Goal: Information Seeking & Learning: Compare options

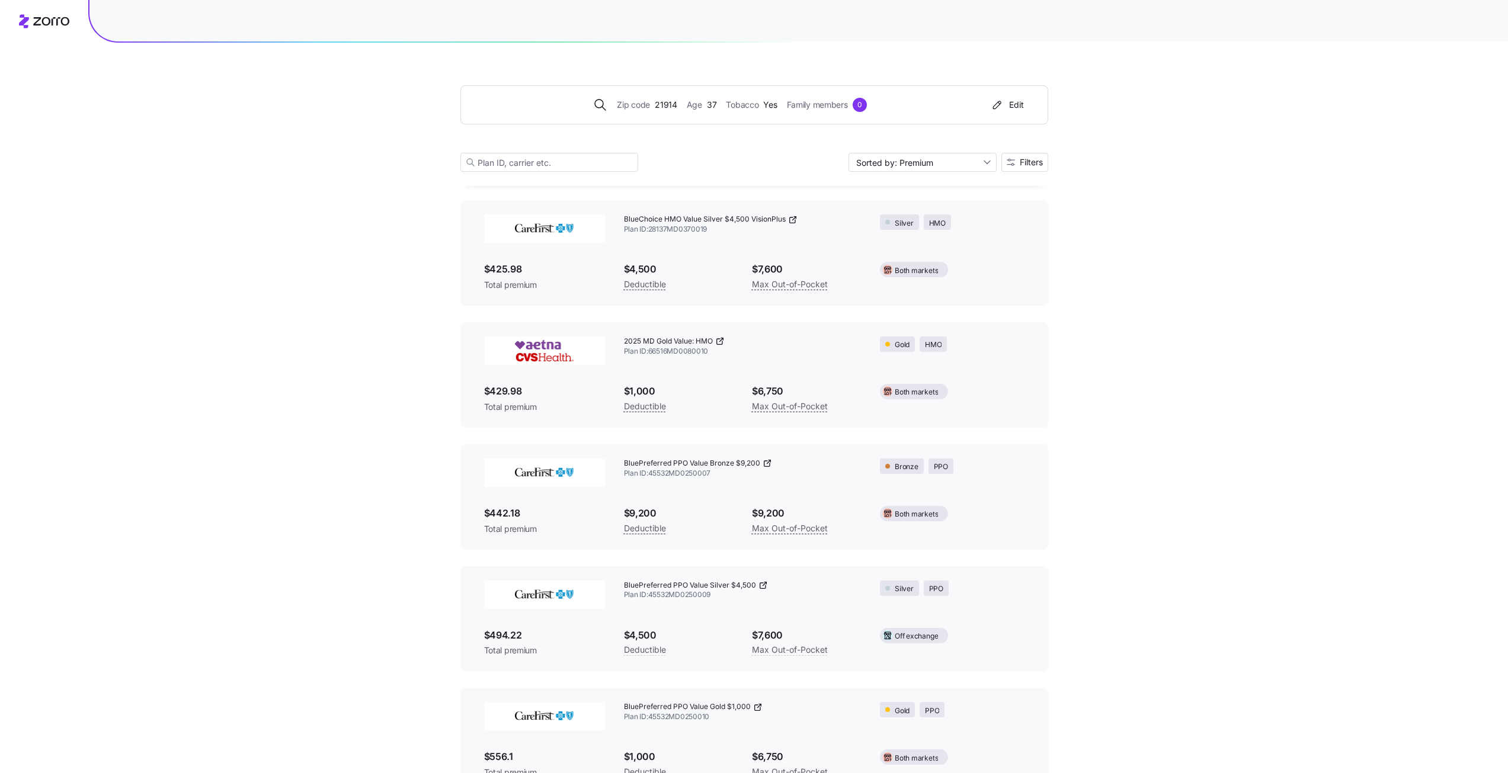
scroll to position [4975, 0]
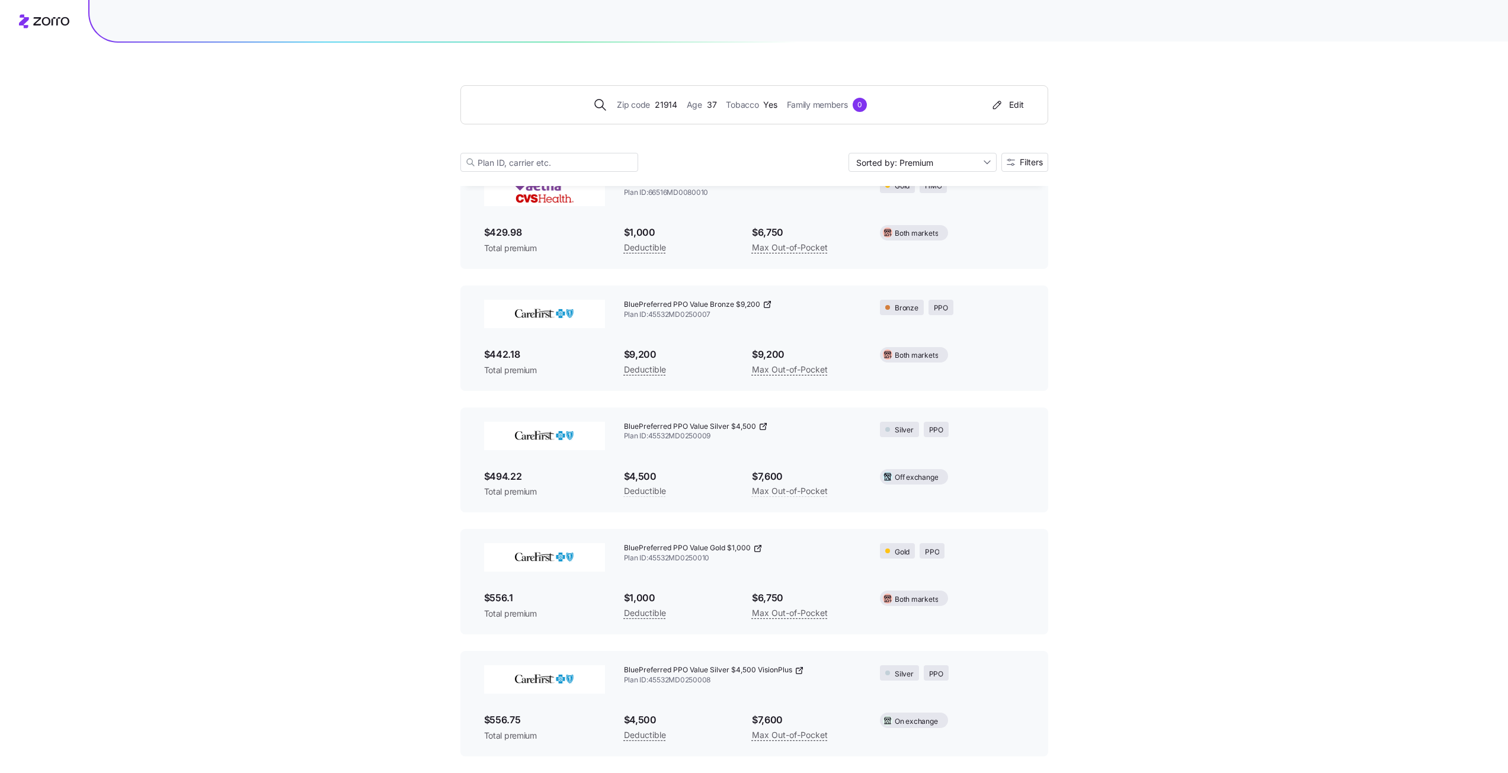
click at [553, 570] on img at bounding box center [544, 557] width 121 height 28
click at [583, 607] on div "$556.1 Total premium" at bounding box center [544, 605] width 121 height 29
click at [582, 559] on img at bounding box center [544, 557] width 121 height 28
click at [697, 565] on div "BluePreferred PPO Value Gold $1,000 Plan ID: 45532MD0250010" at bounding box center [743, 553] width 257 height 39
click at [903, 575] on div "BluePreferred PPO Value Gold $1,000 Plan ID: 45532MD0250010 Gold PPO $556.1 Tot…" at bounding box center [754, 582] width 559 height 96
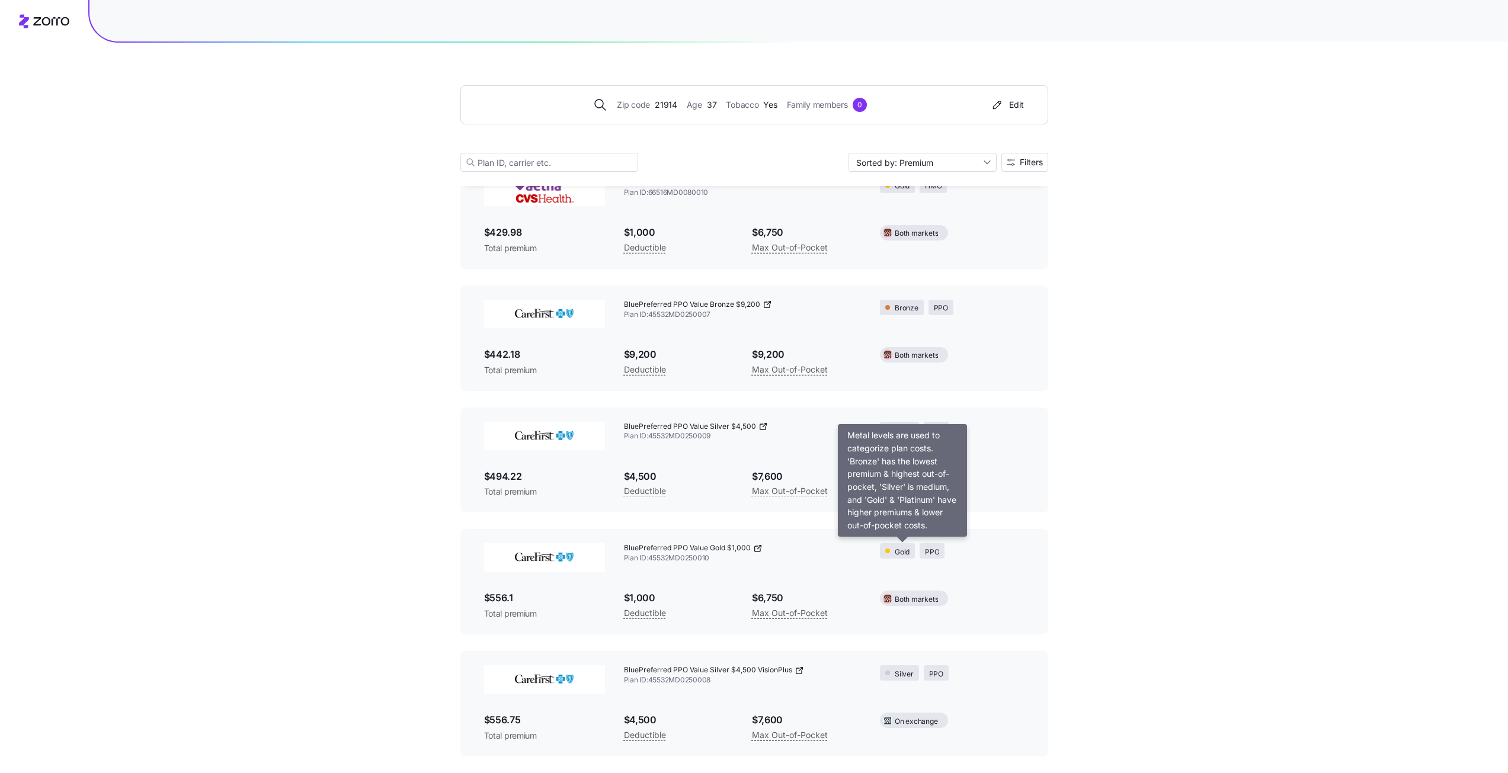
click at [904, 547] on span "Gold" at bounding box center [902, 552] width 15 height 11
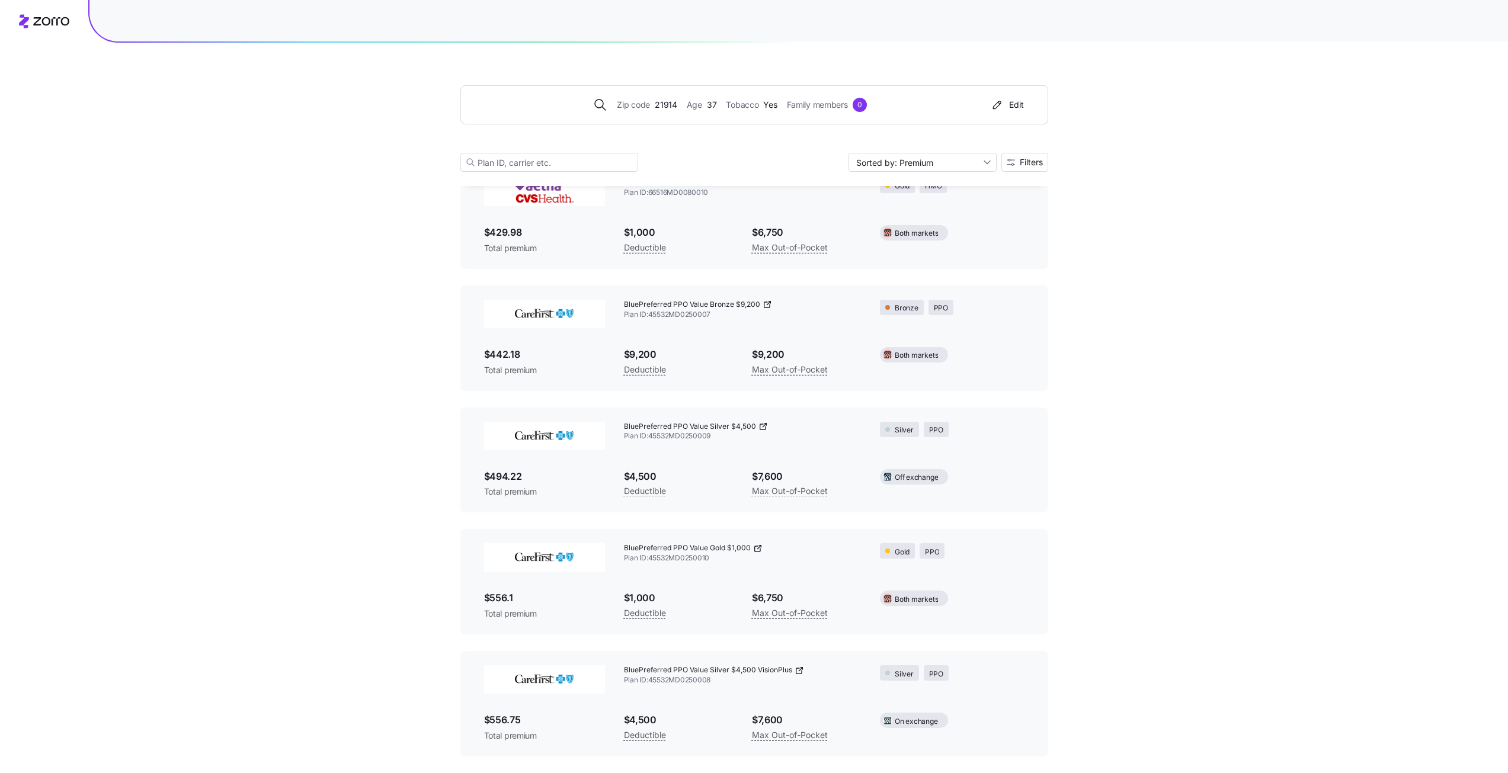
click at [964, 568] on div "Gold PPO" at bounding box center [952, 551] width 163 height 34
click at [965, 567] on div "Gold PPO" at bounding box center [952, 551] width 163 height 34
click at [779, 578] on div "BluePreferred PPO Value Gold $1,000 Plan ID: 45532MD0250010 Gold PPO $556.1 Tot…" at bounding box center [754, 582] width 559 height 96
click at [650, 550] on span "BluePreferred PPO Value Gold $1,000" at bounding box center [687, 548] width 127 height 10
click at [755, 548] on icon at bounding box center [757, 548] width 9 height 9
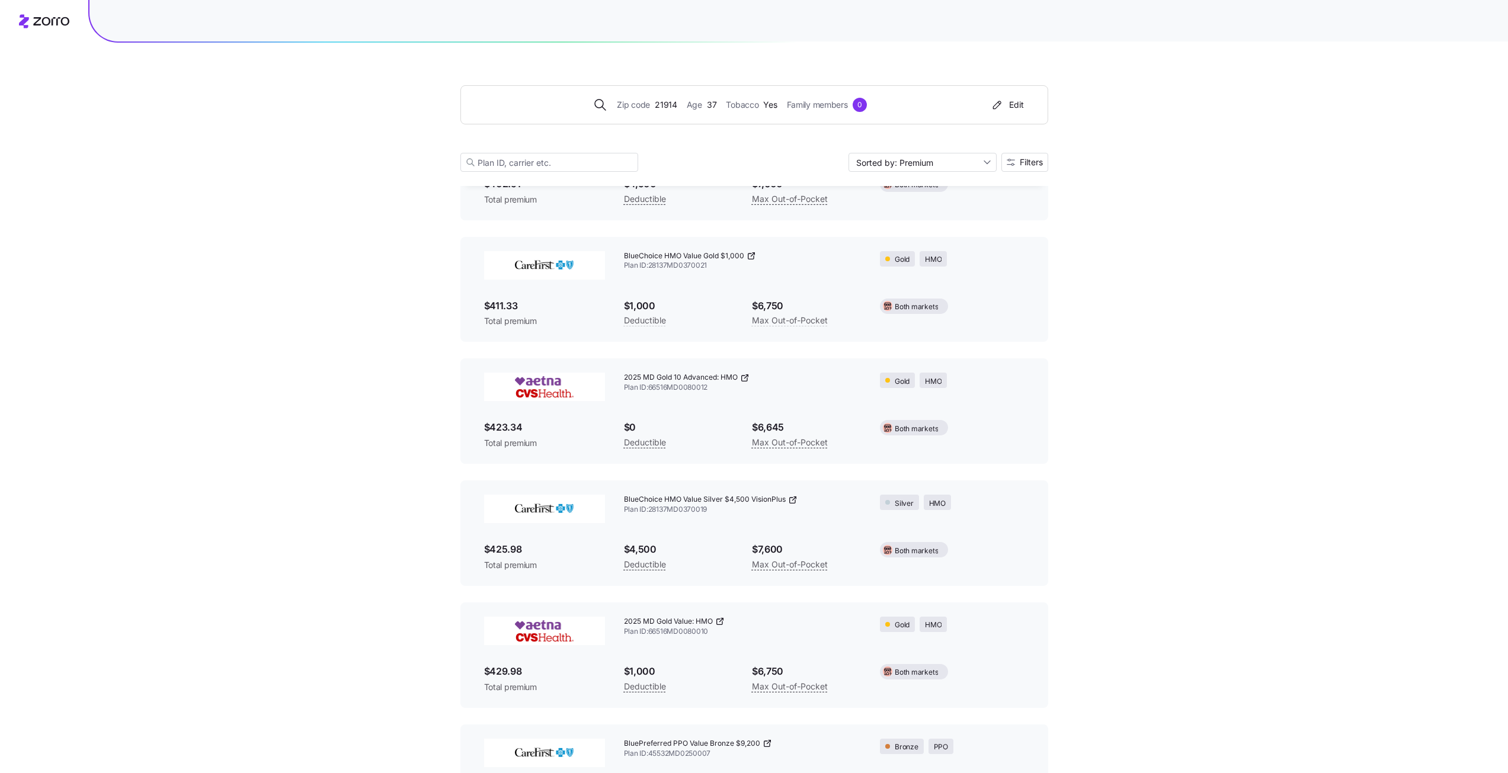
scroll to position [4501, 0]
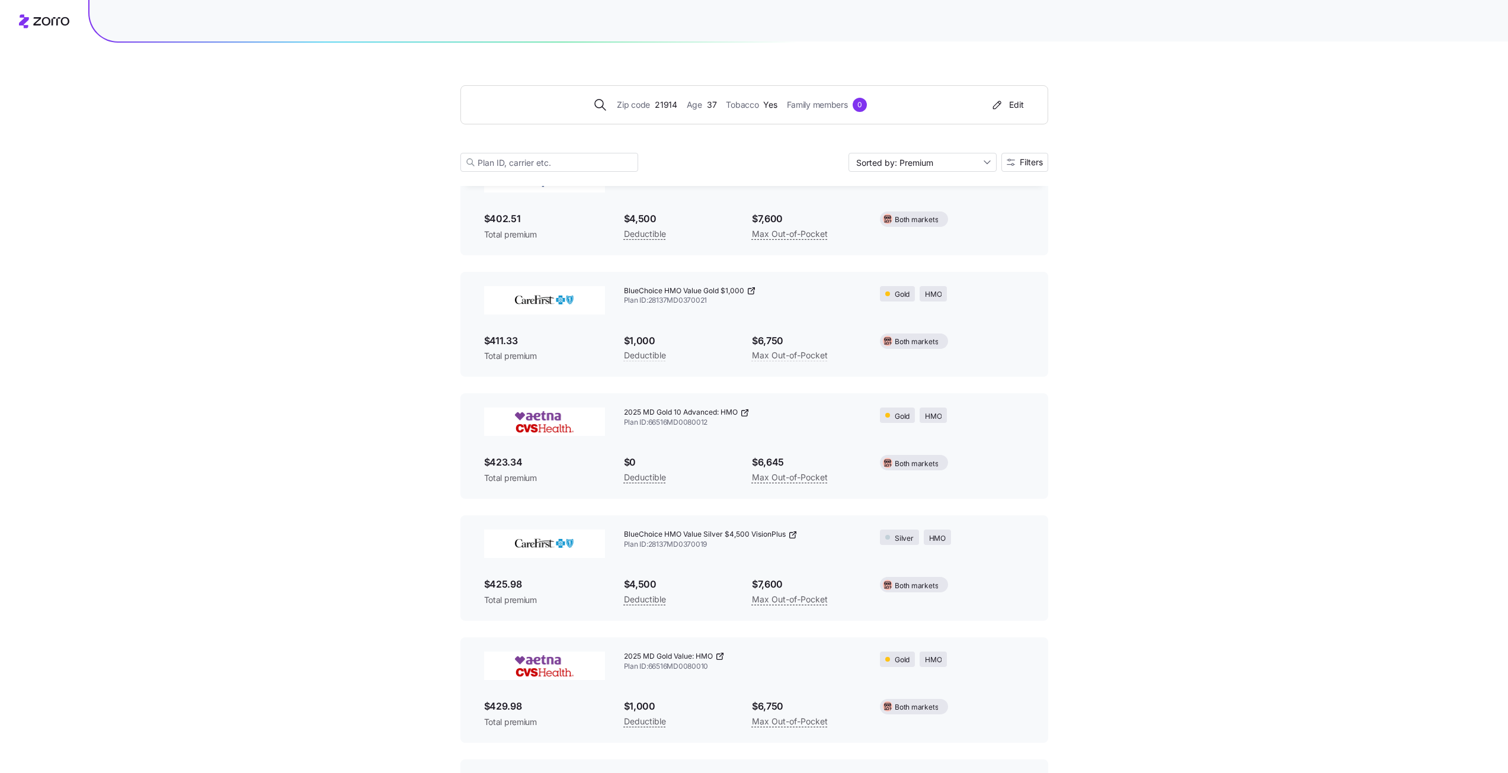
click at [757, 290] on div "BlueChoice HMO Value Gold $1,000" at bounding box center [743, 291] width 238 height 10
click at [752, 290] on icon at bounding box center [753, 290] width 4 height 4
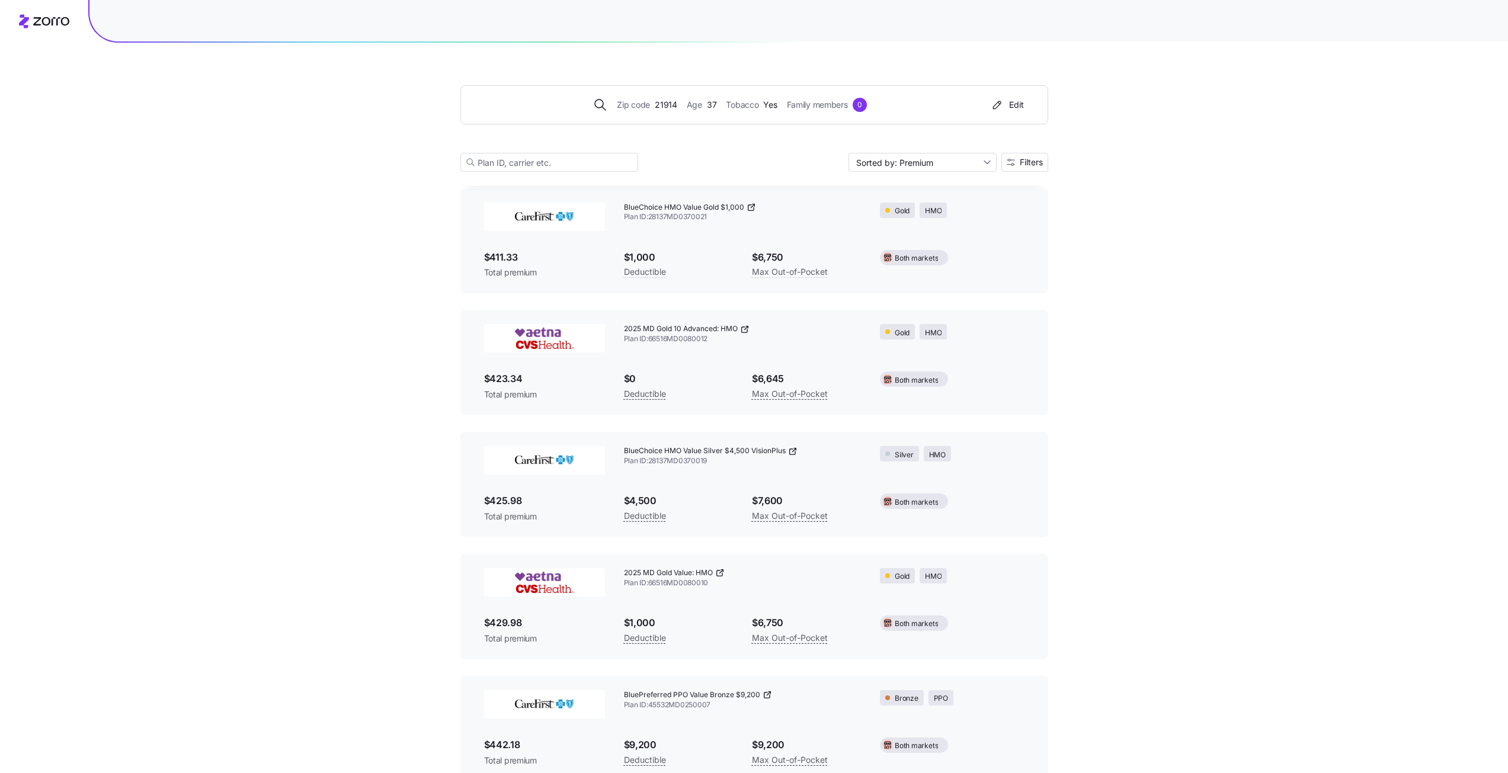
scroll to position [4975, 0]
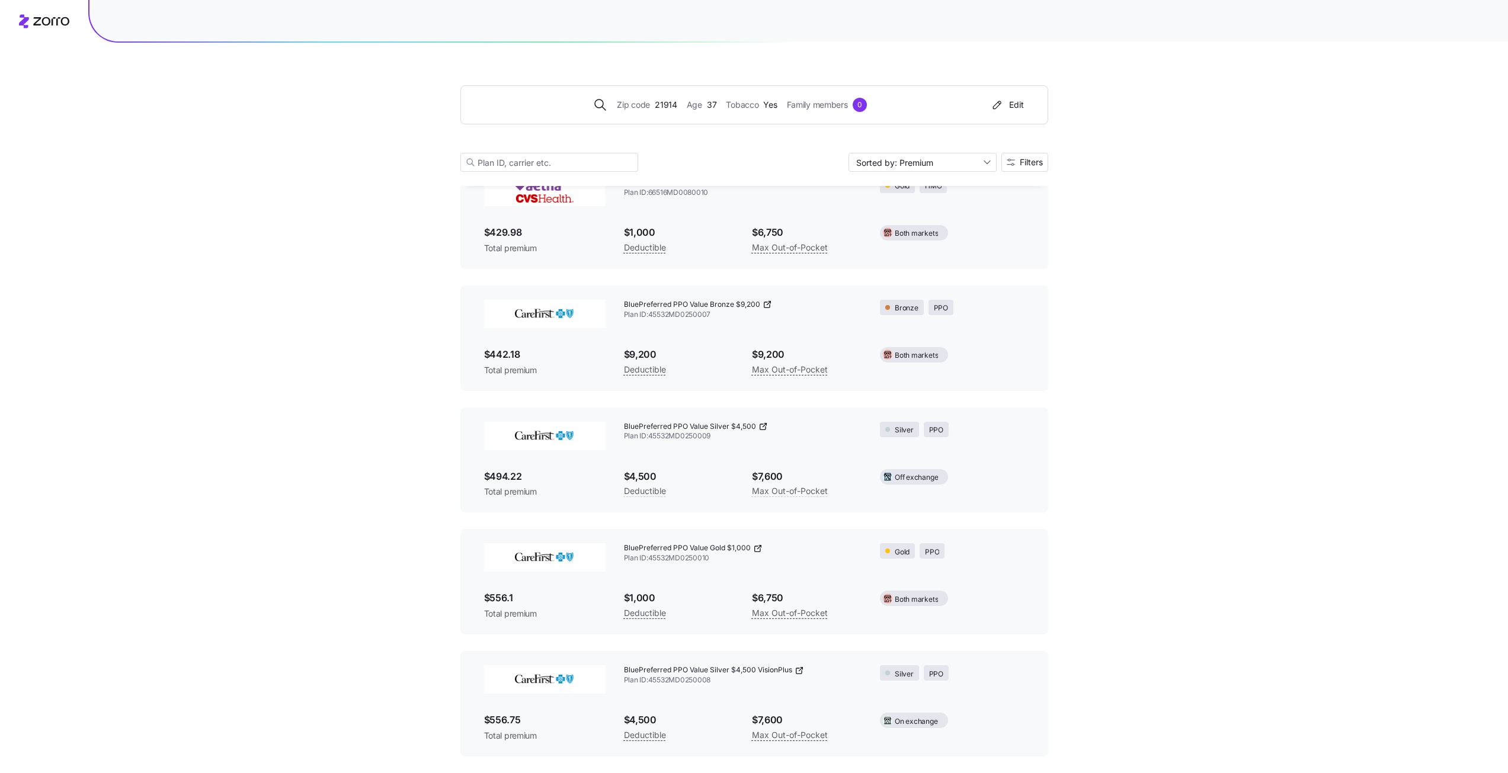
click at [763, 427] on icon at bounding box center [765, 426] width 4 height 4
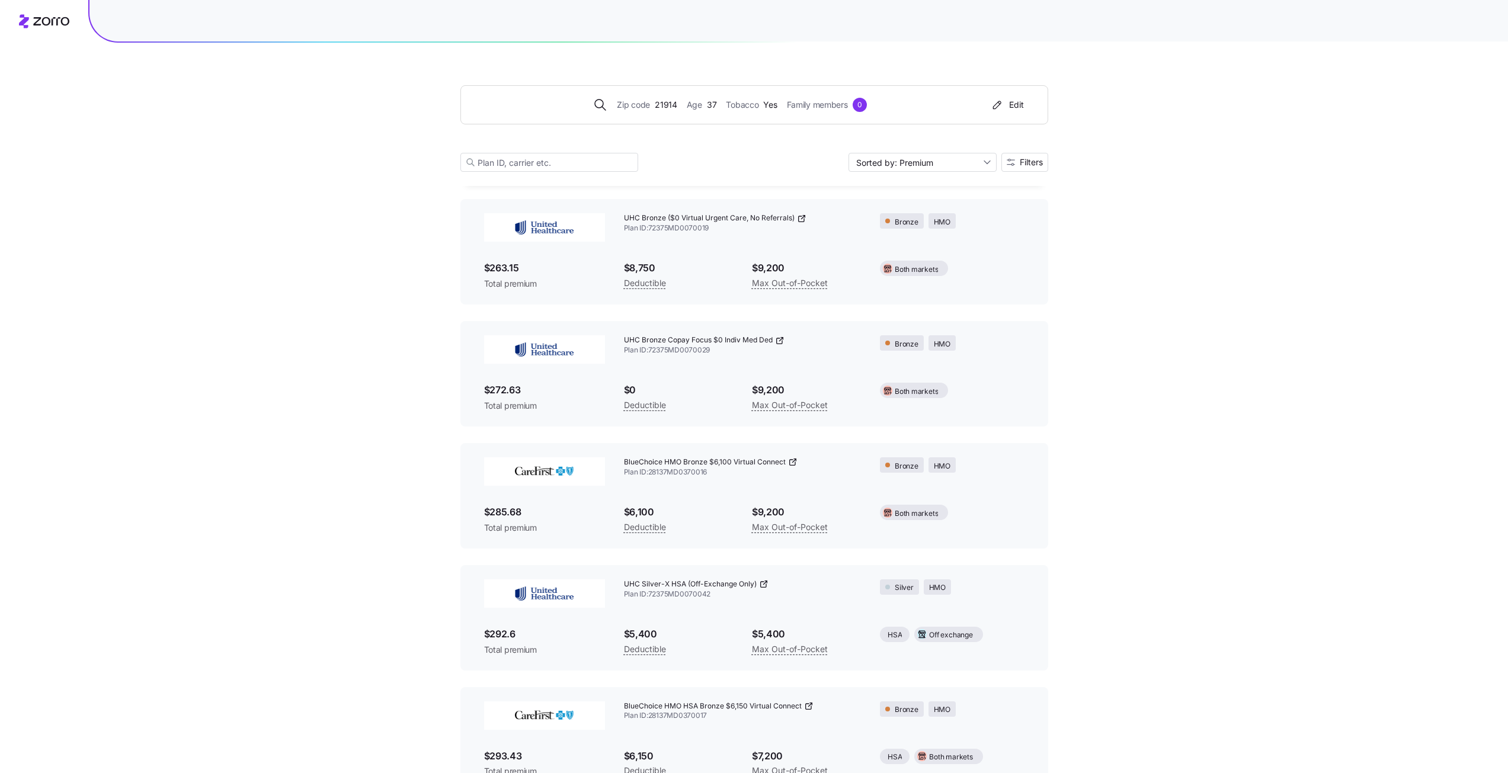
scroll to position [178, 0]
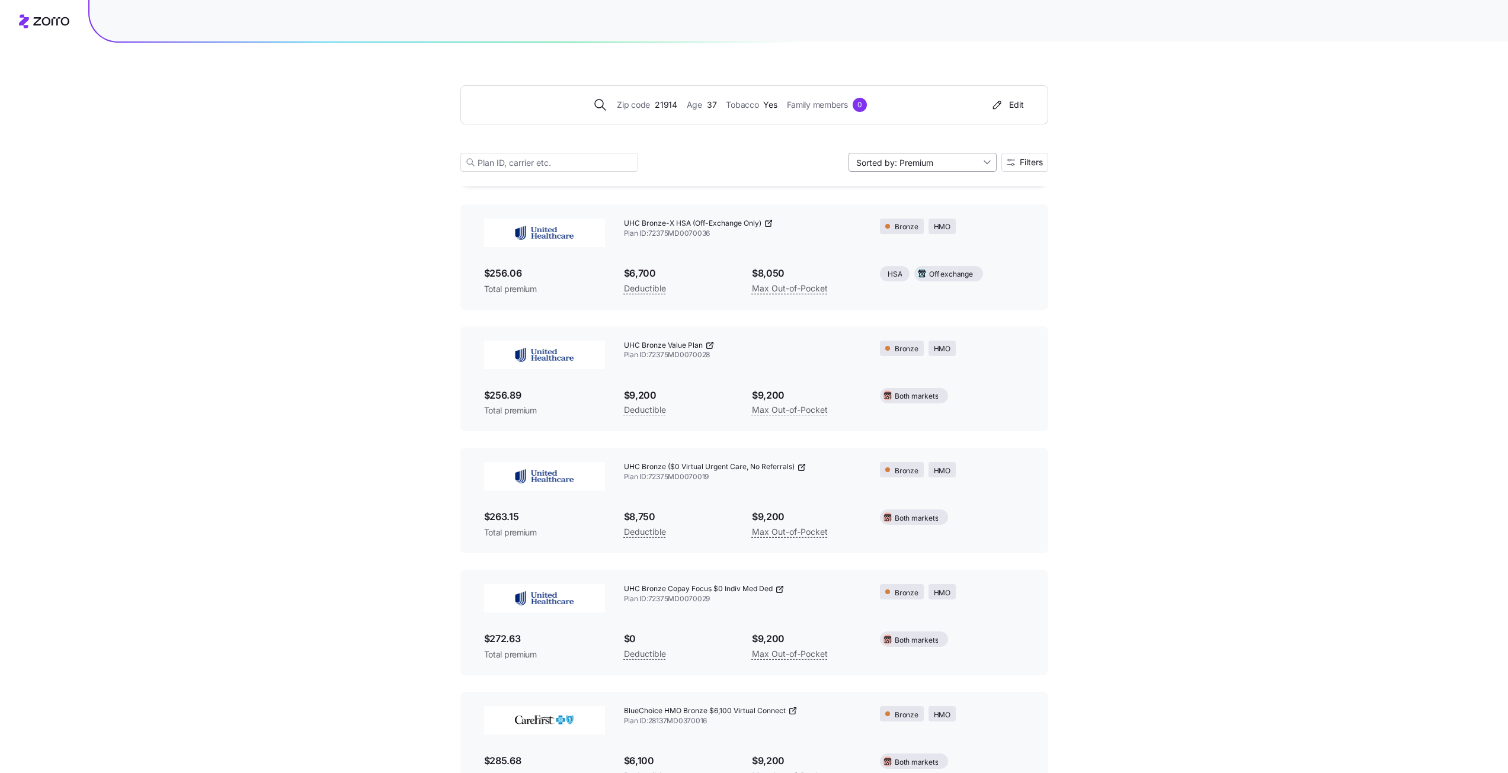
click at [981, 162] on input "Sorted by: Premium" at bounding box center [923, 162] width 148 height 19
click at [878, 206] on div "Deductible" at bounding box center [921, 208] width 139 height 18
type input "Sorted by: Deductible"
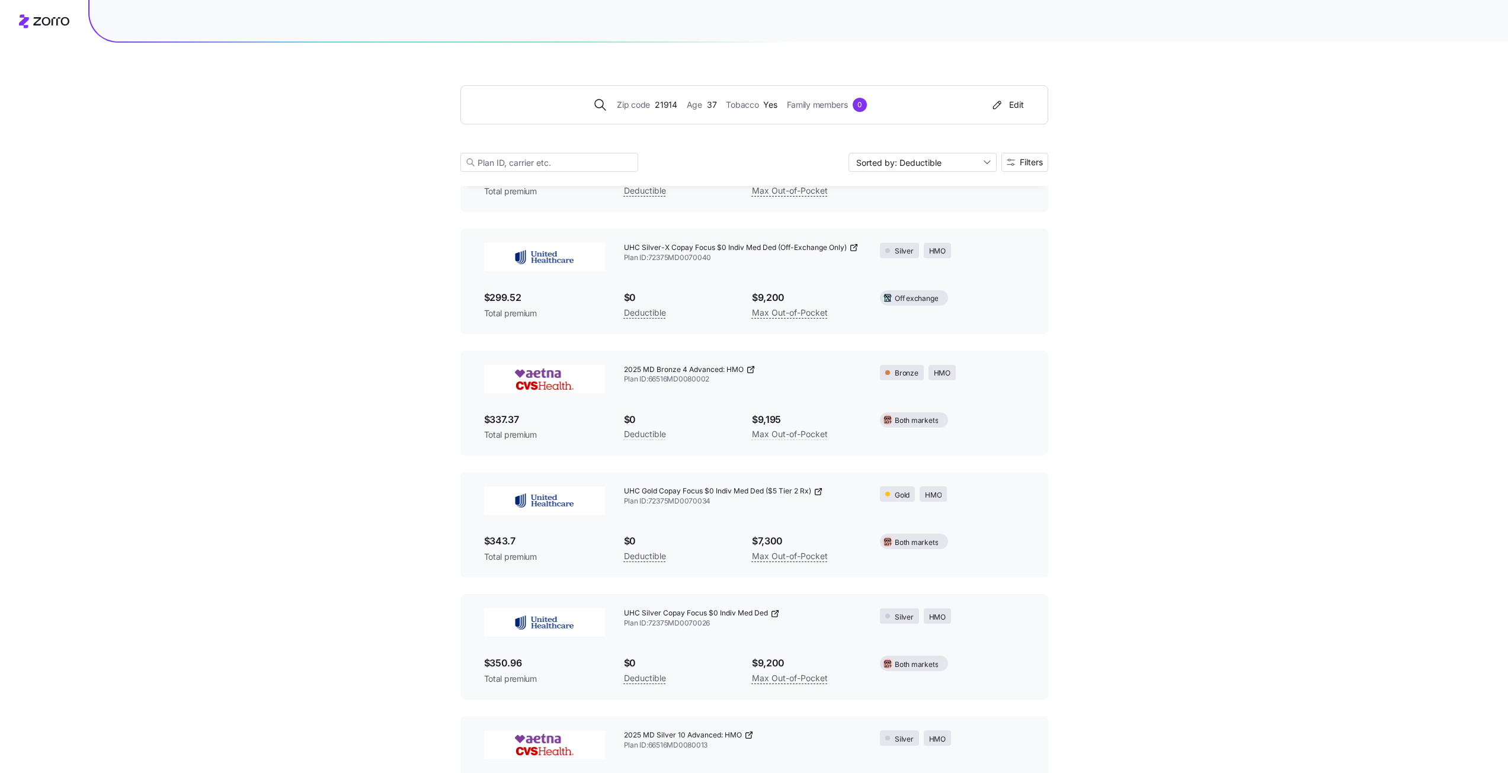
scroll to position [237, 0]
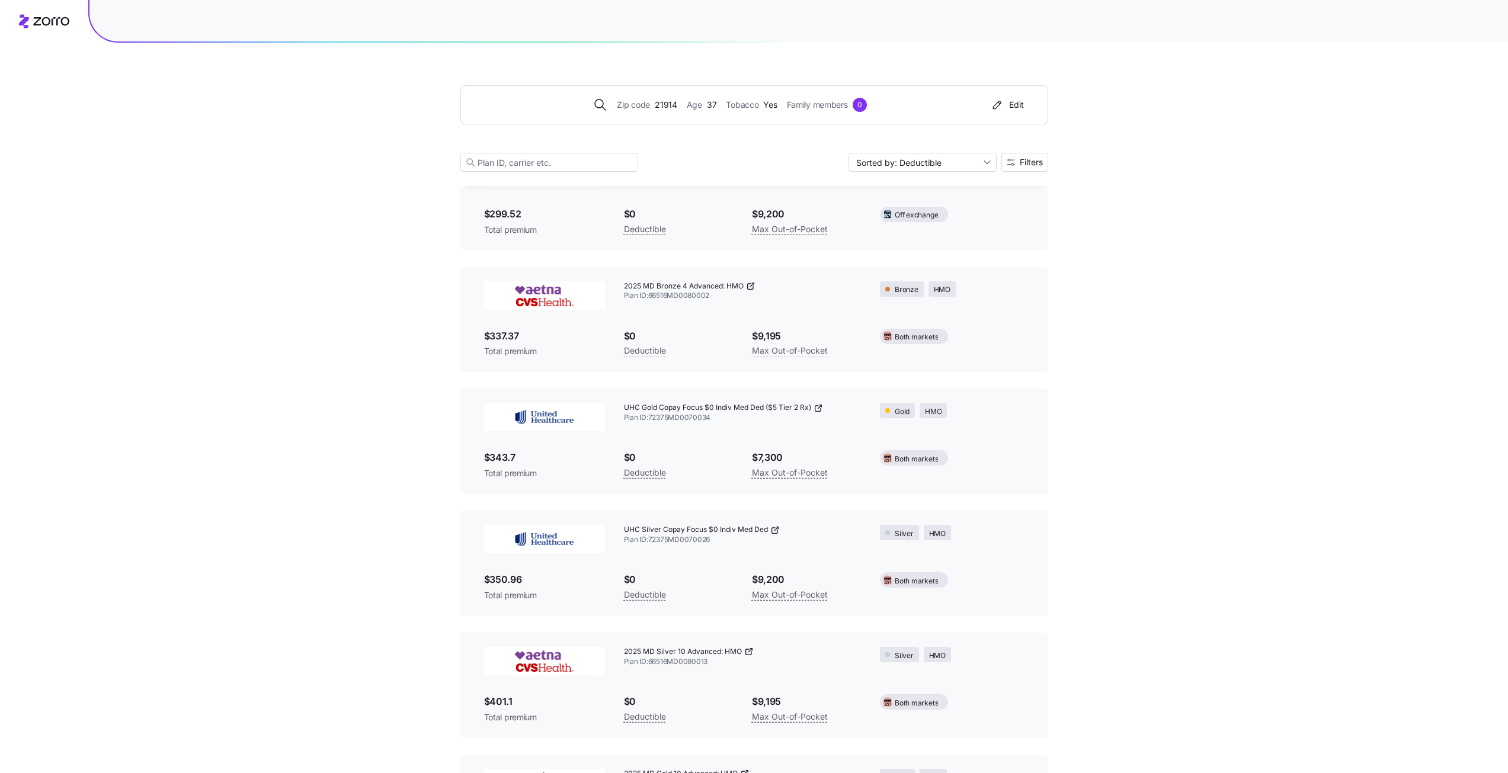
click at [818, 405] on icon at bounding box center [818, 408] width 9 height 9
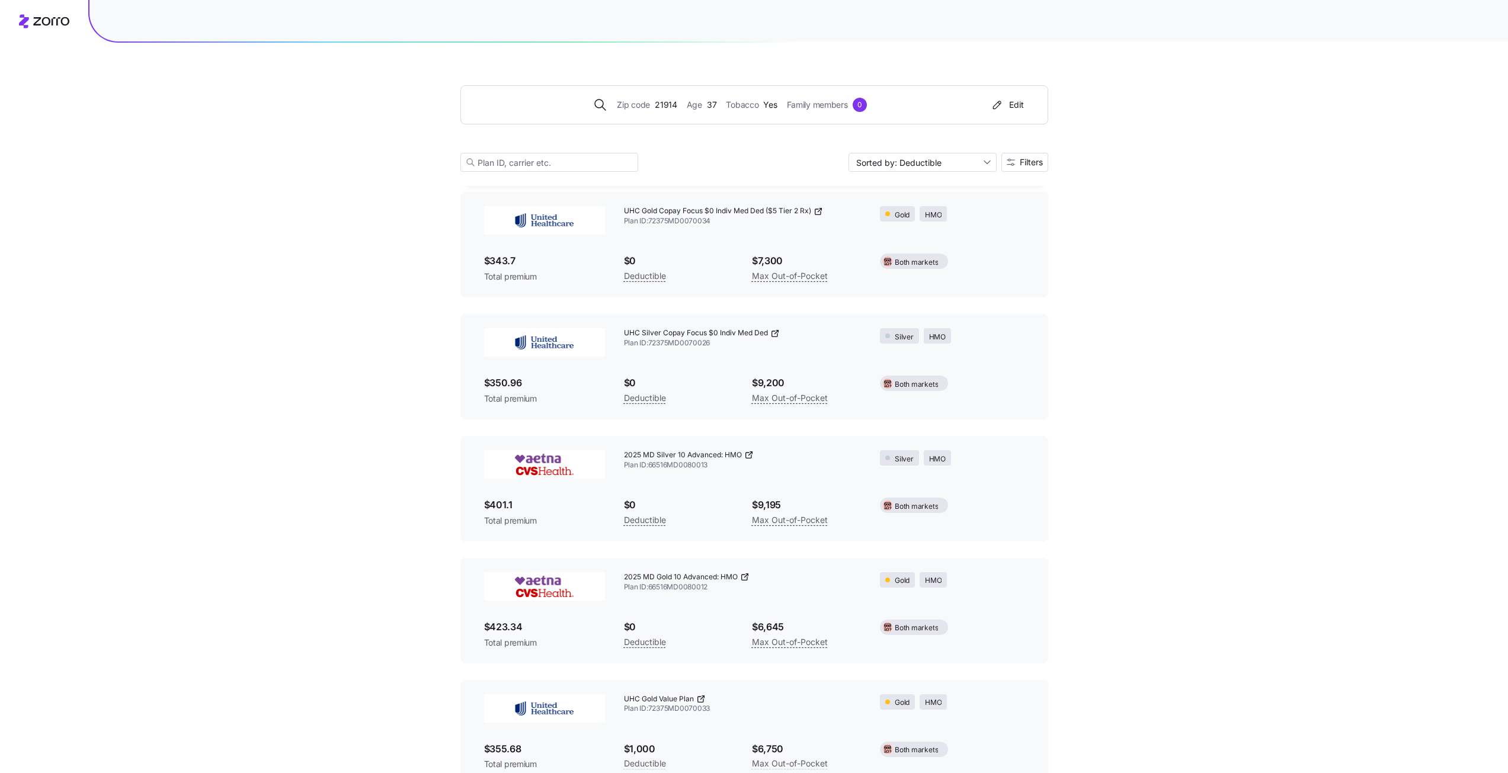
scroll to position [652, 0]
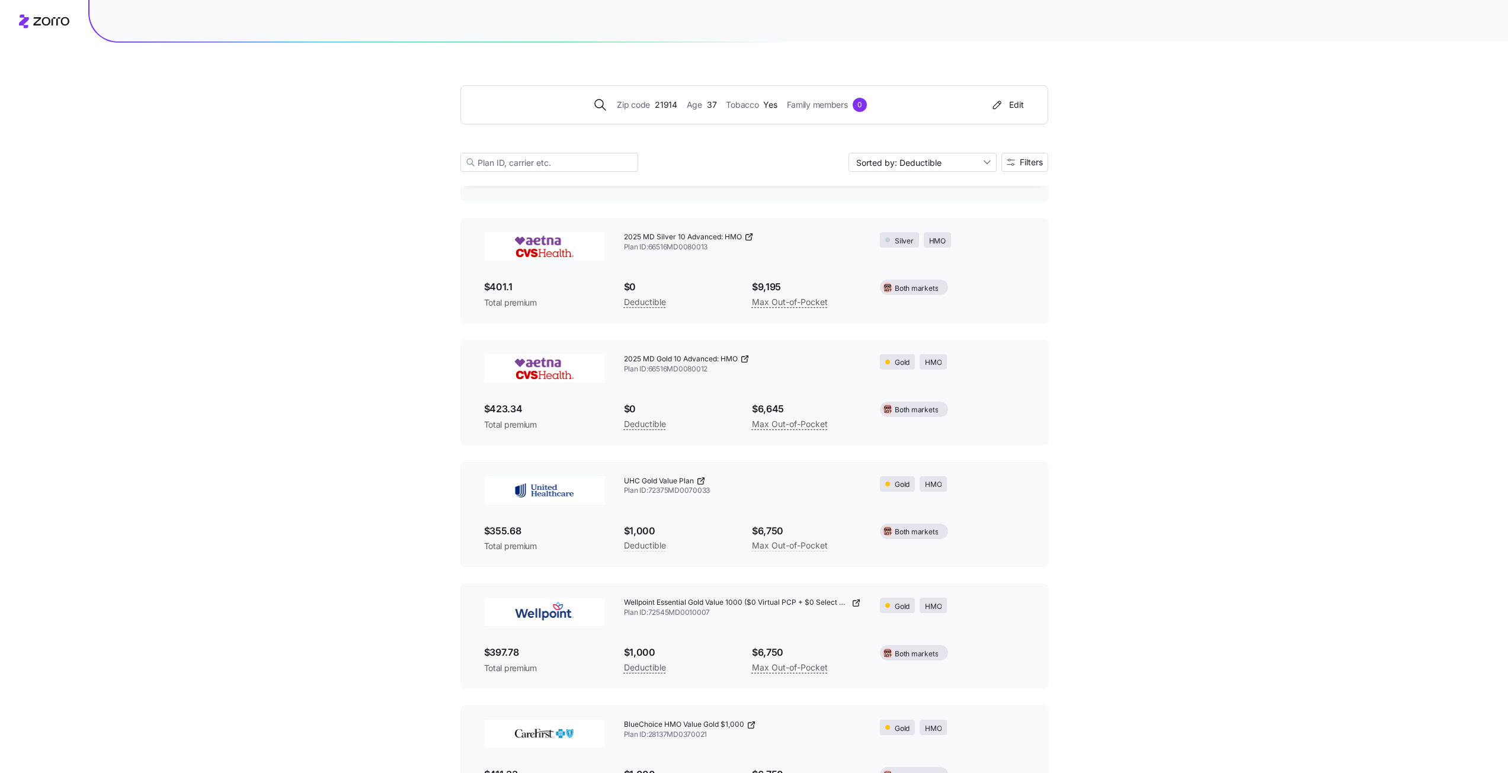
click at [744, 359] on icon at bounding box center [744, 358] width 9 height 9
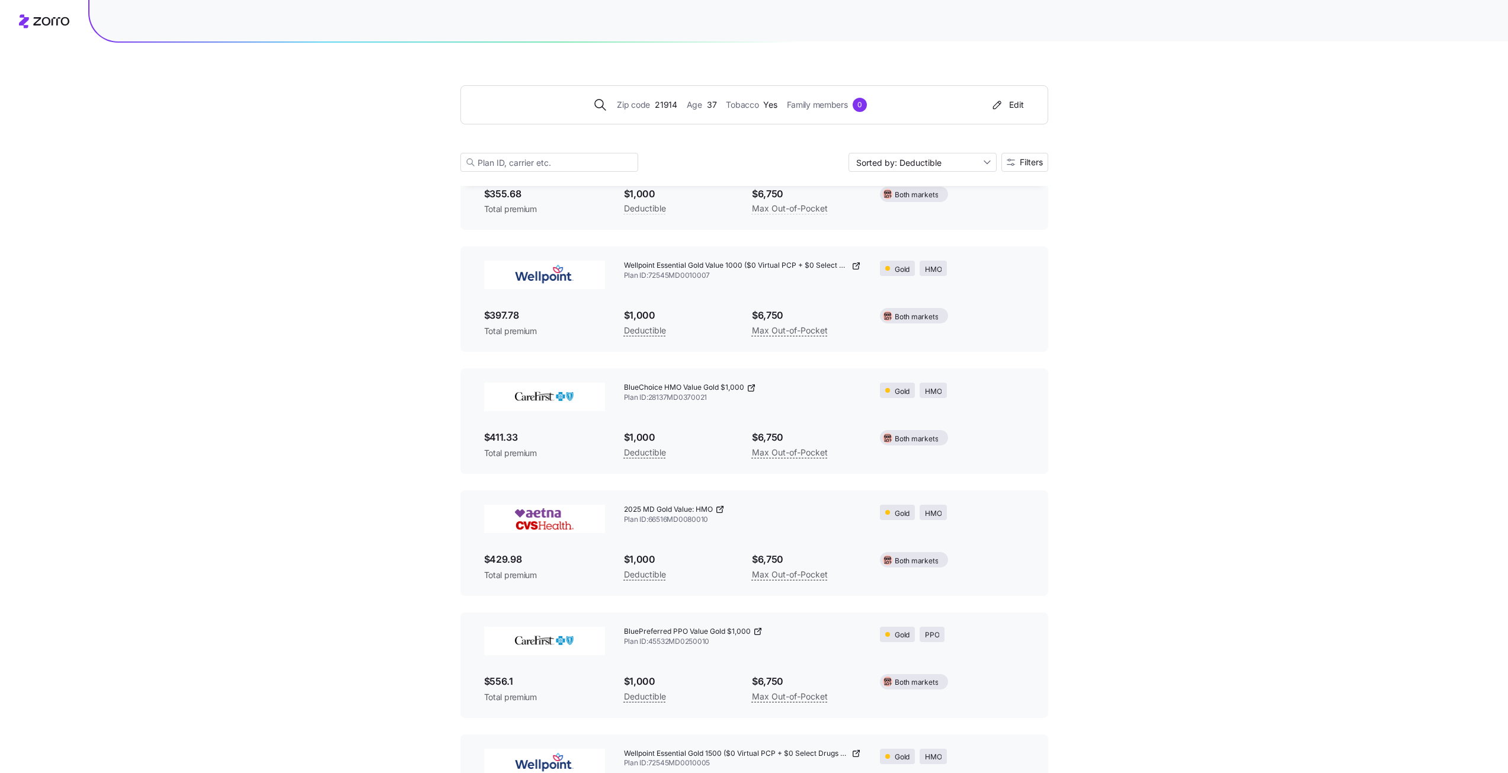
scroll to position [1007, 0]
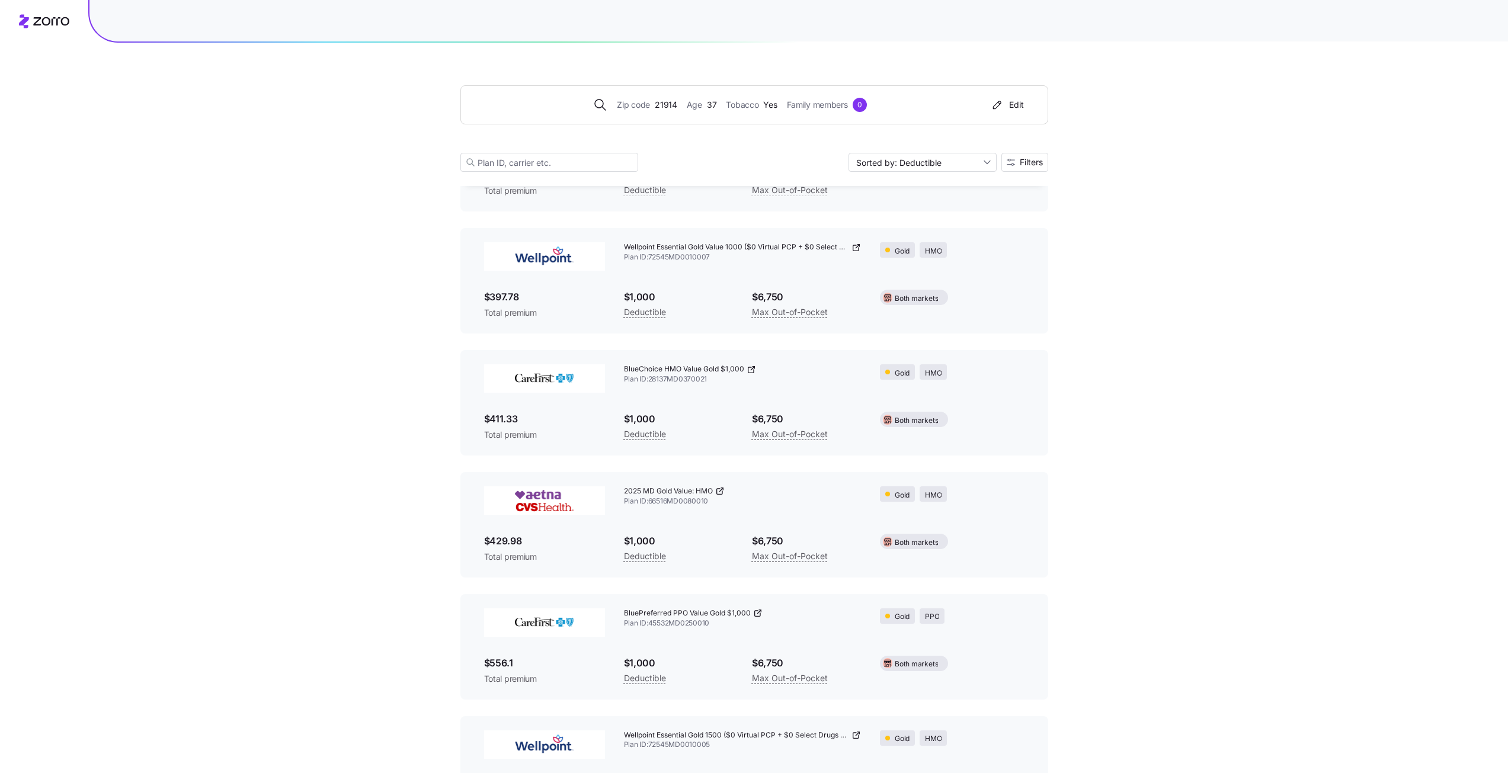
click at [857, 249] on icon at bounding box center [856, 247] width 9 height 9
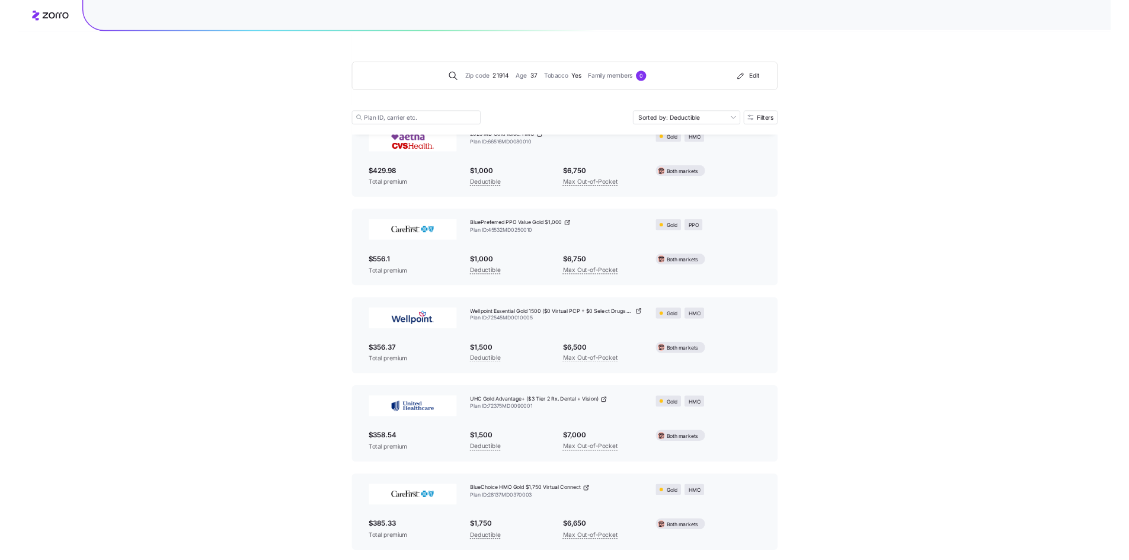
scroll to position [1422, 0]
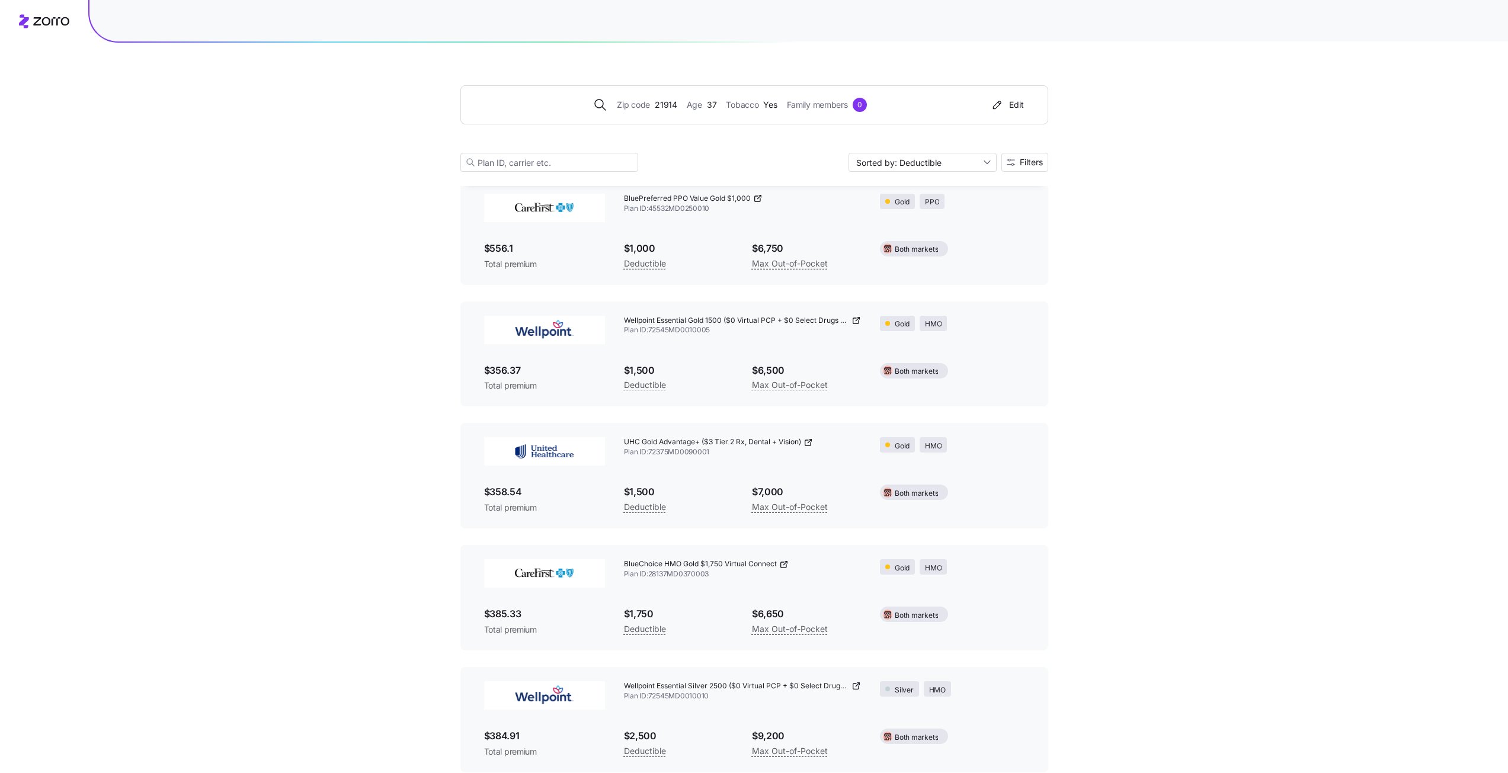
click at [754, 194] on icon at bounding box center [757, 198] width 9 height 9
